Goal: Task Accomplishment & Management: Manage account settings

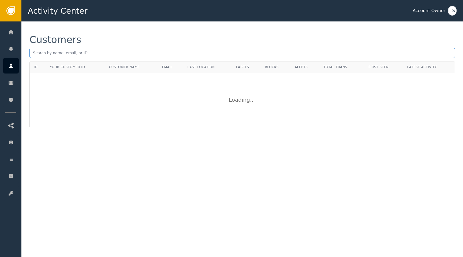
click at [140, 53] on input "text" at bounding box center [242, 53] width 426 height 10
click at [111, 54] on input "[PERSON_NAME]+test" at bounding box center [242, 53] width 426 height 10
type input "[PERSON_NAME]"
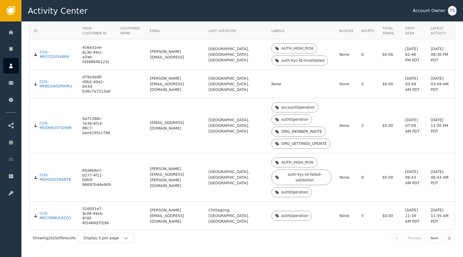
scroll to position [43, 0]
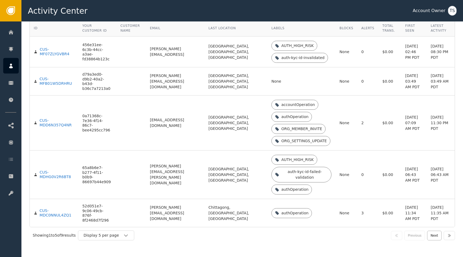
click at [436, 237] on button "Next" at bounding box center [434, 235] width 14 height 10
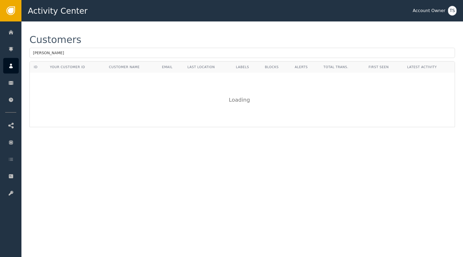
scroll to position [0, 0]
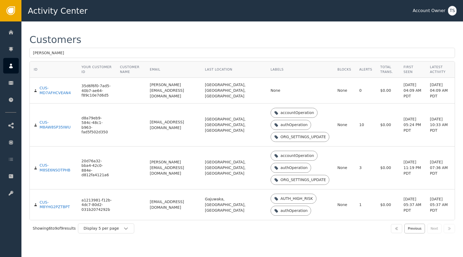
click at [411, 233] on button "Previous" at bounding box center [414, 229] width 21 height 10
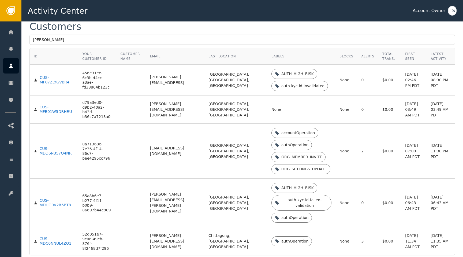
scroll to position [14, 0]
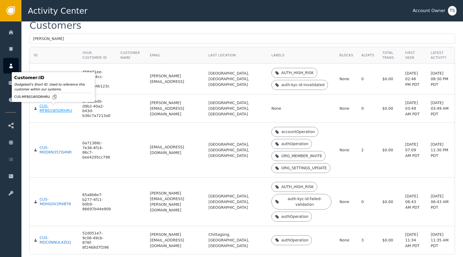
click at [49, 108] on div "CUS-MFB01W5DRHRU" at bounding box center [56, 108] width 35 height 9
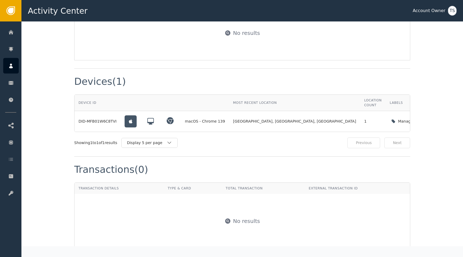
scroll to position [372, 0]
click at [147, 117] on icon at bounding box center [151, 121] width 8 height 8
click at [167, 117] on icon at bounding box center [170, 120] width 7 height 7
click at [129, 119] on icon at bounding box center [130, 121] width 3 height 4
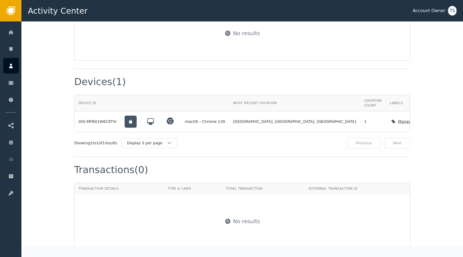
click at [398, 119] on div "Manage device labels" at bounding box center [419, 122] width 42 height 6
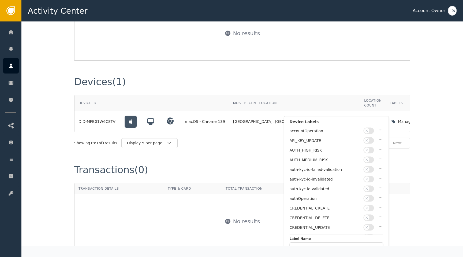
click at [386, 95] on th "Labels" at bounding box center [420, 103] width 68 height 16
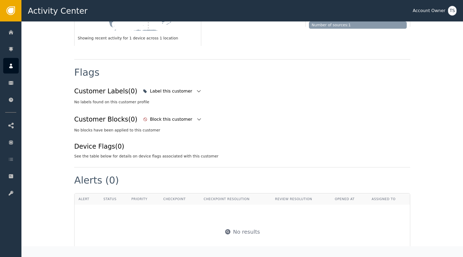
scroll to position [174, 0]
click at [154, 87] on div "Label this customer" at bounding box center [172, 90] width 44 height 6
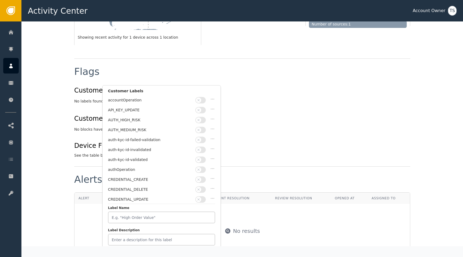
click at [202, 119] on button "button" at bounding box center [200, 120] width 10 height 6
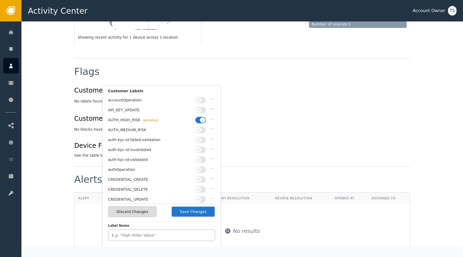
click at [194, 214] on button "Save Changes" at bounding box center [193, 211] width 44 height 11
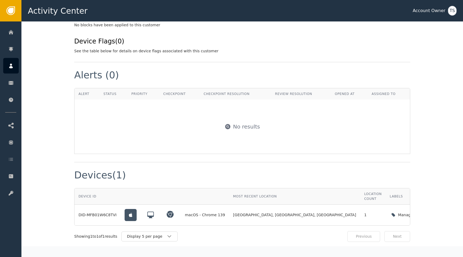
scroll to position [291, 0]
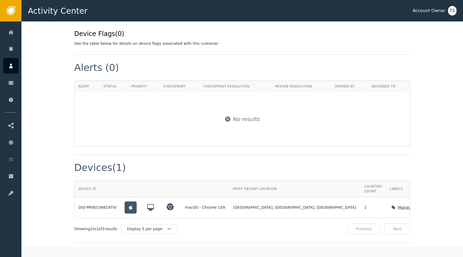
click at [390, 202] on div "Manage device labels" at bounding box center [420, 207] width 60 height 11
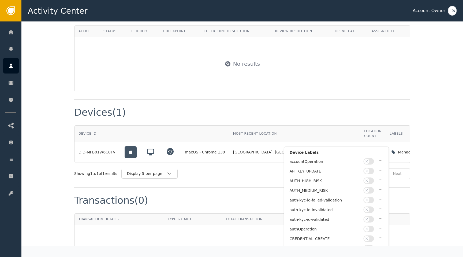
scroll to position [346, 0]
click at [370, 180] on button "button" at bounding box center [369, 180] width 10 height 6
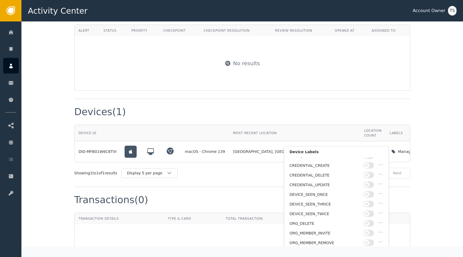
scroll to position [73, 0]
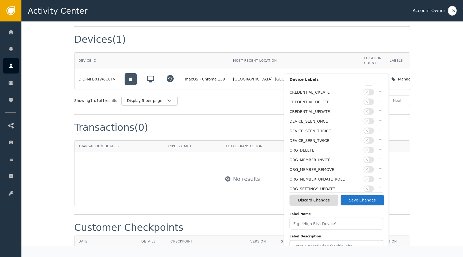
click at [367, 201] on button "Save Changes" at bounding box center [362, 200] width 44 height 11
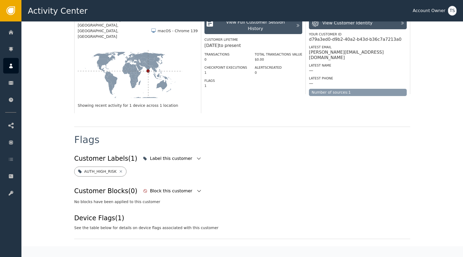
scroll to position [0, 0]
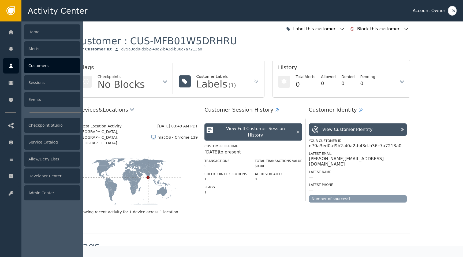
click at [16, 69] on div at bounding box center [11, 66] width 16 height 16
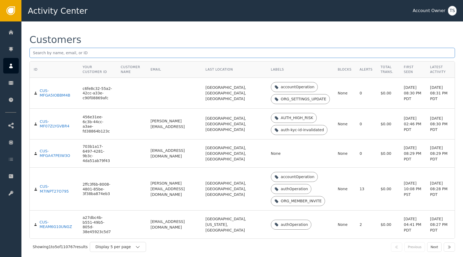
click at [140, 53] on input "text" at bounding box center [242, 53] width 426 height 10
type input "[PERSON_NAME]"
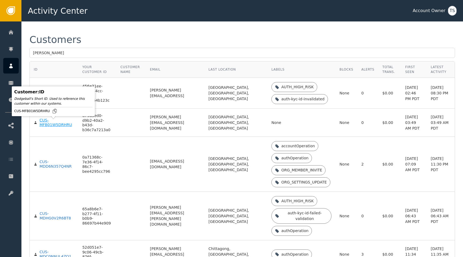
click at [60, 127] on div "CUS-MFB01W5DRHRU" at bounding box center [56, 122] width 35 height 9
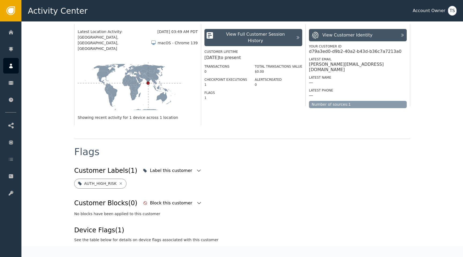
scroll to position [95, 0]
